Goal: Task Accomplishment & Management: Use online tool/utility

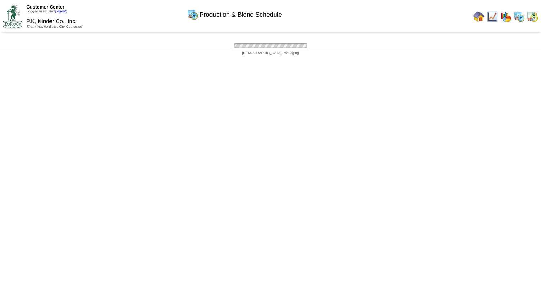
scroll to position [125, 0]
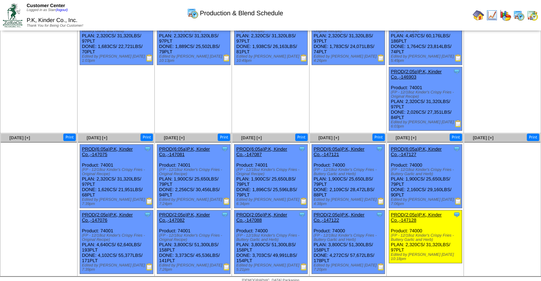
click at [379, 198] on img at bounding box center [380, 201] width 7 height 7
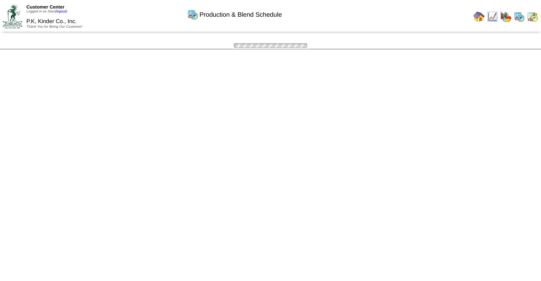
scroll to position [125, 0]
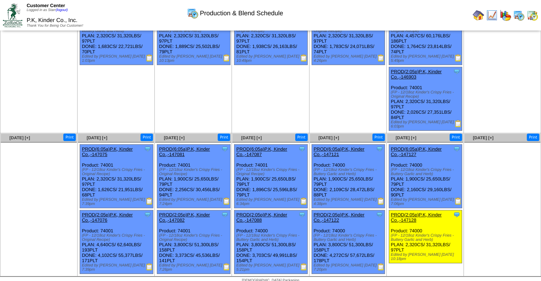
click at [379, 264] on img at bounding box center [380, 266] width 7 height 7
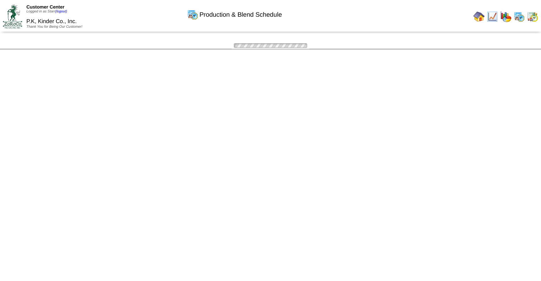
scroll to position [125, 0]
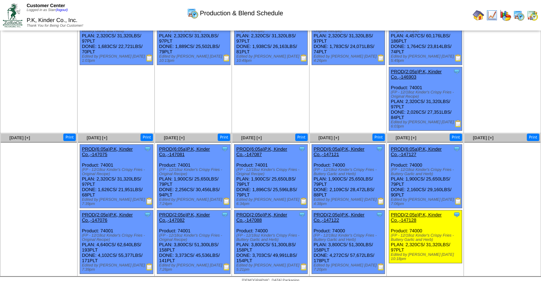
click at [457, 198] on img at bounding box center [457, 201] width 7 height 7
